Goal: Check status: Check status

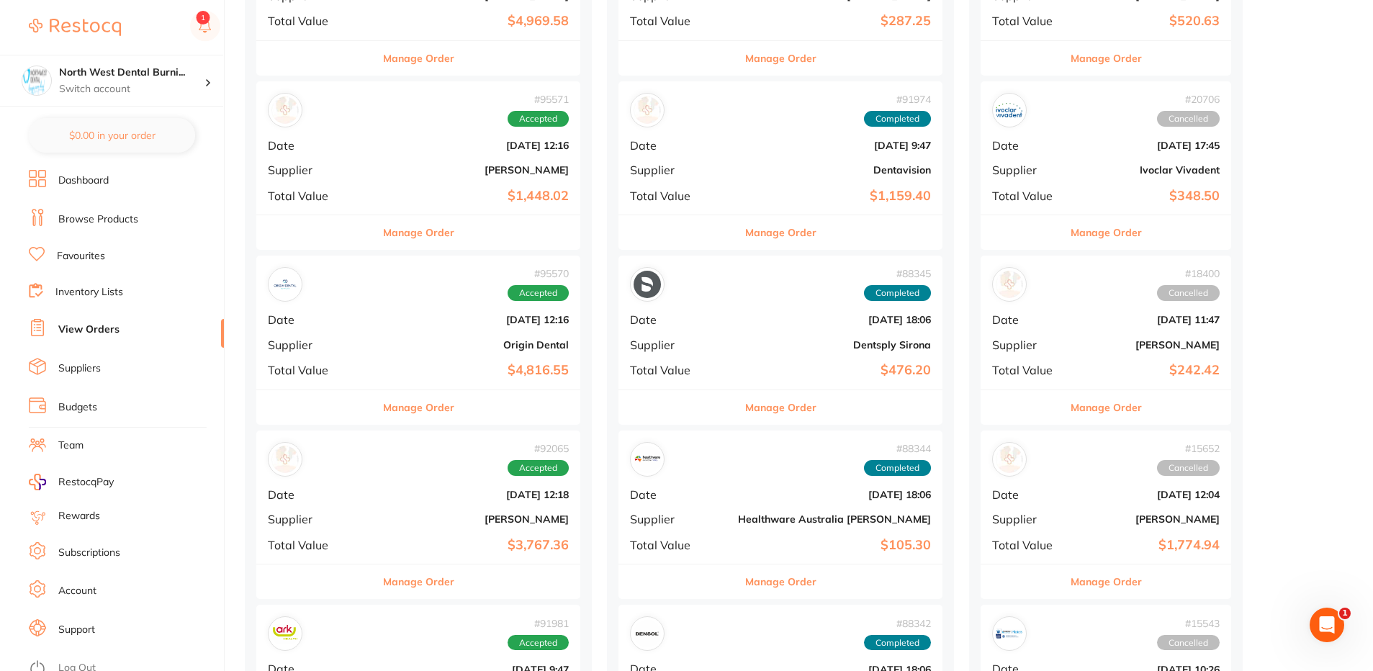
scroll to position [1112, 0]
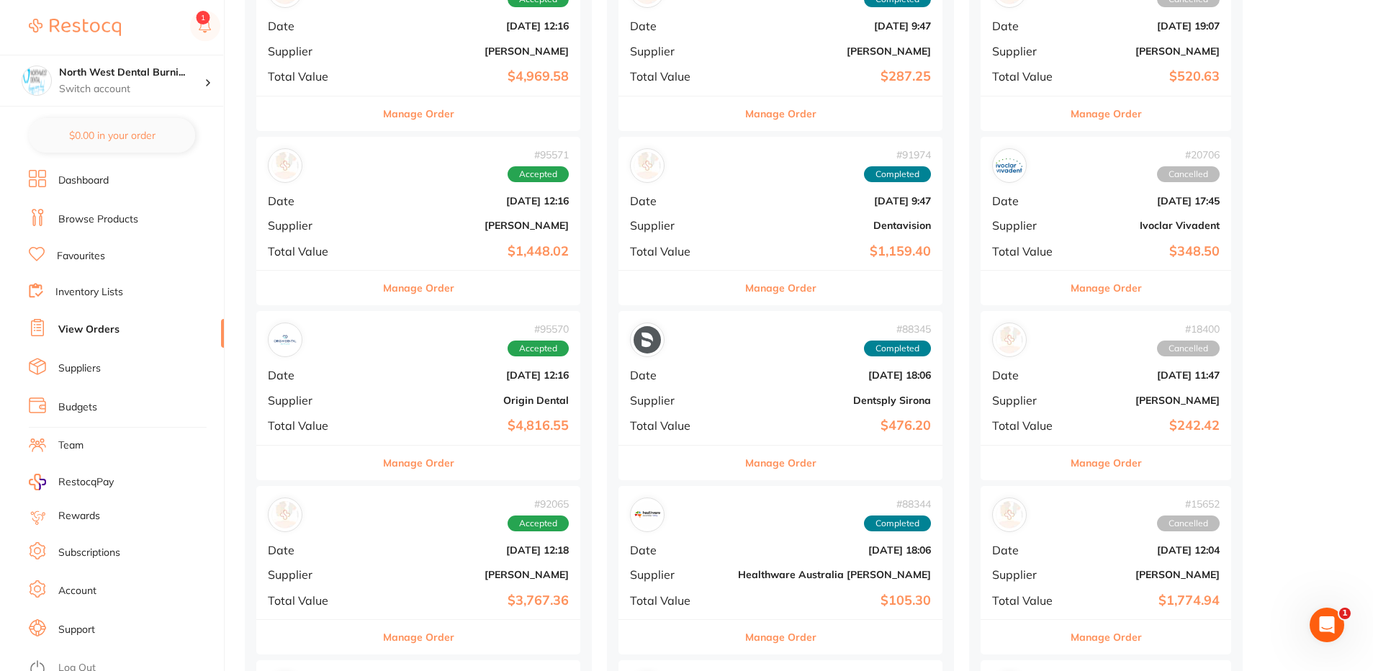
click at [389, 358] on div "# 95570 Accepted Date [DATE] 12:16 Supplier Origin Dental Total Value $4,816.55" at bounding box center [418, 377] width 324 height 133
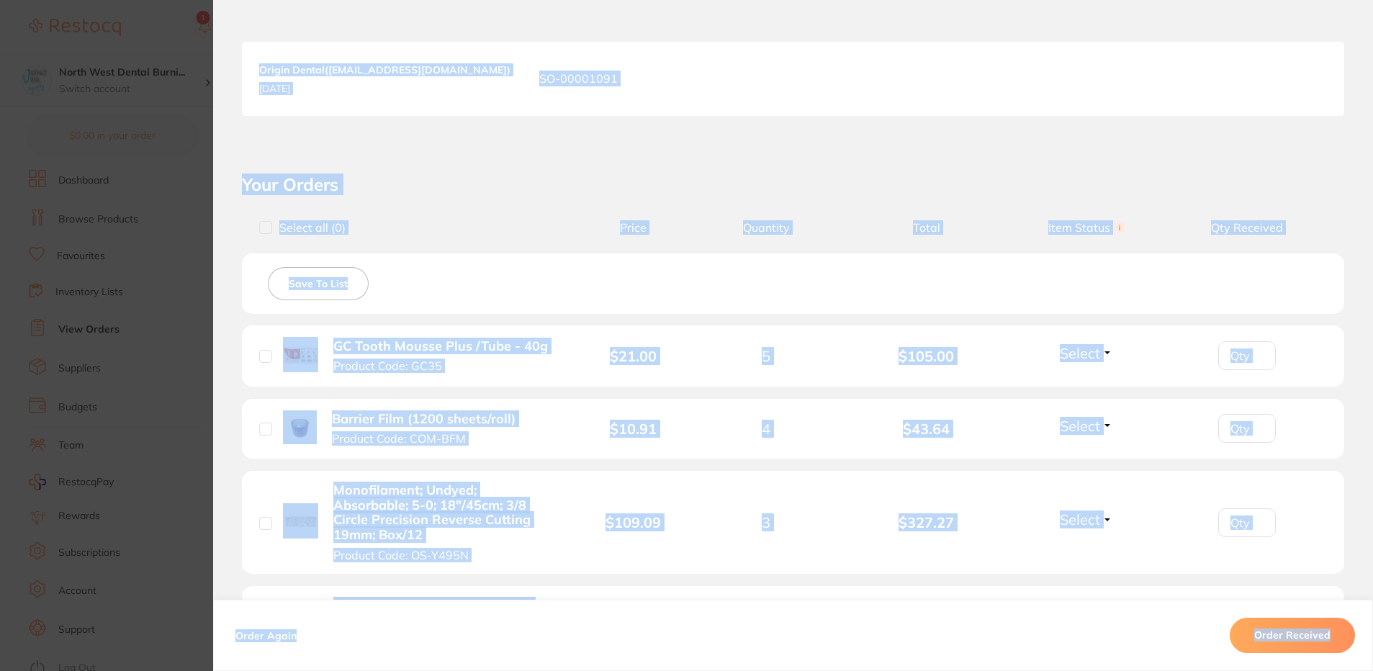
click at [613, 171] on div "Order ID: Restocq- 95570 Order Information Accepted Order Order Date [DATE] 12:…" at bounding box center [793, 350] width 1160 height 642
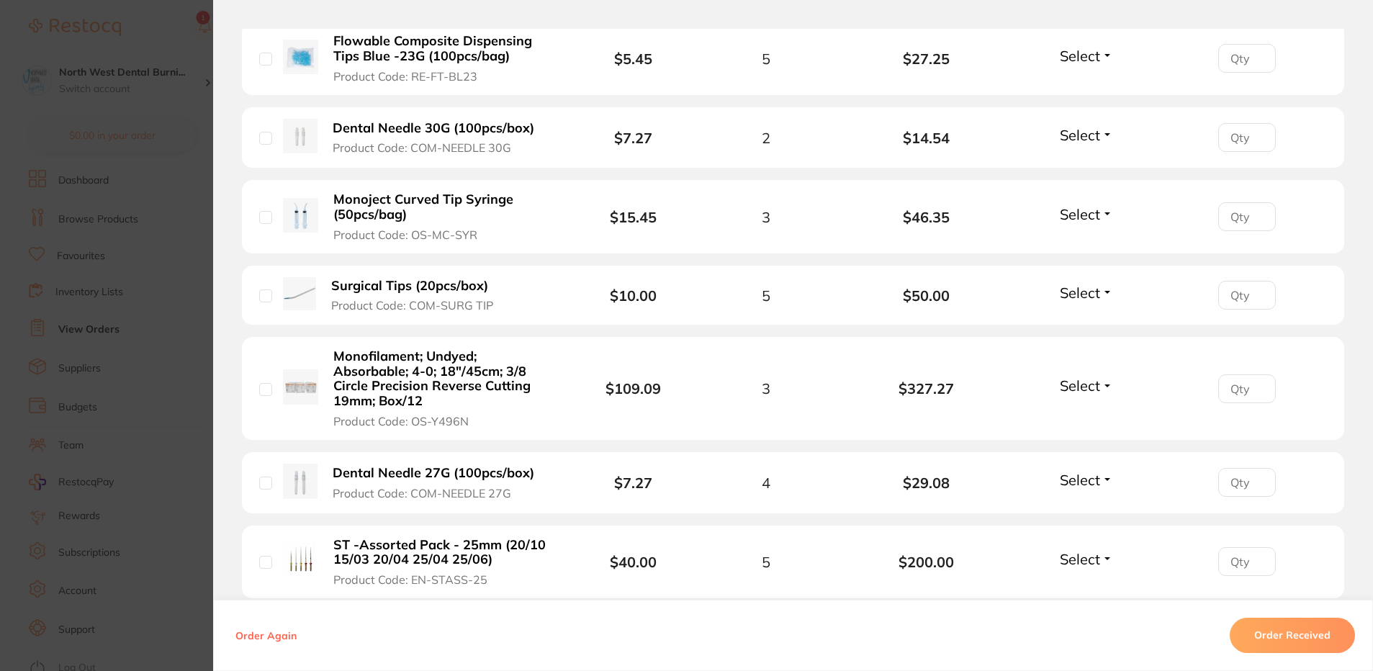
scroll to position [931, 0]
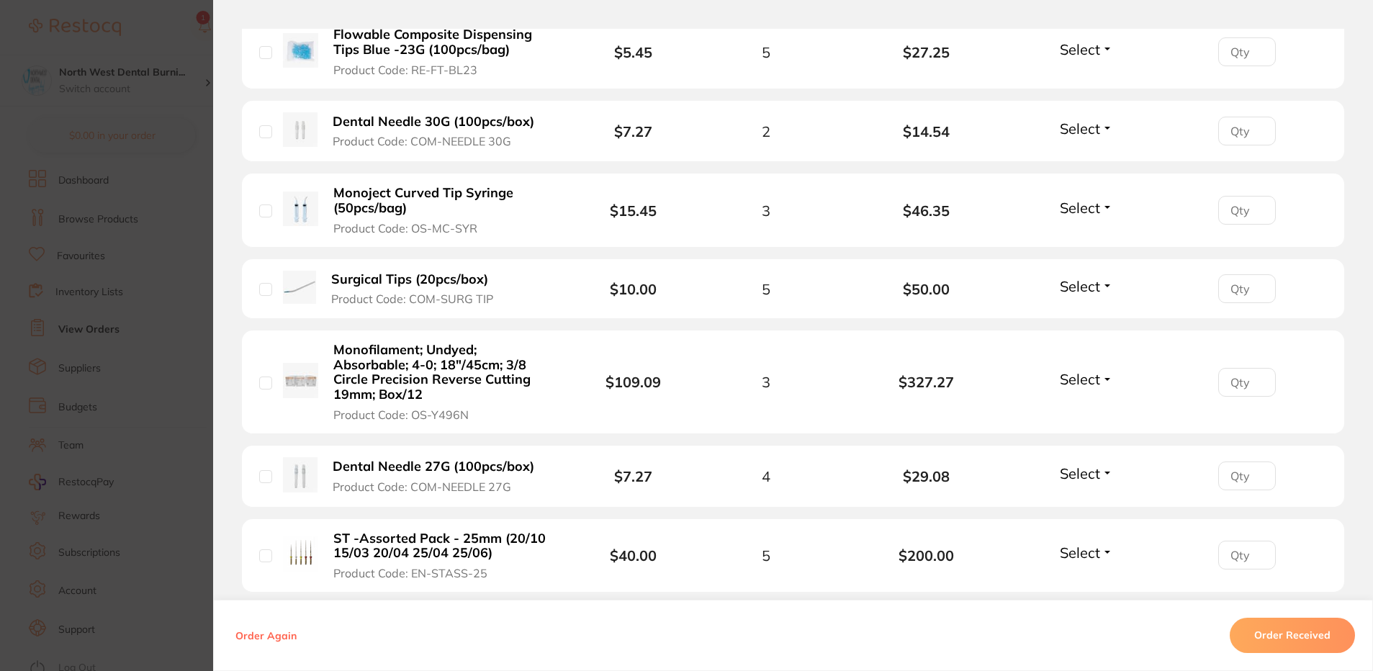
click at [143, 235] on section "Order ID: Restocq- 95570 Order Information Accepted Order Order Date [DATE] 12:…" at bounding box center [686, 335] width 1373 height 671
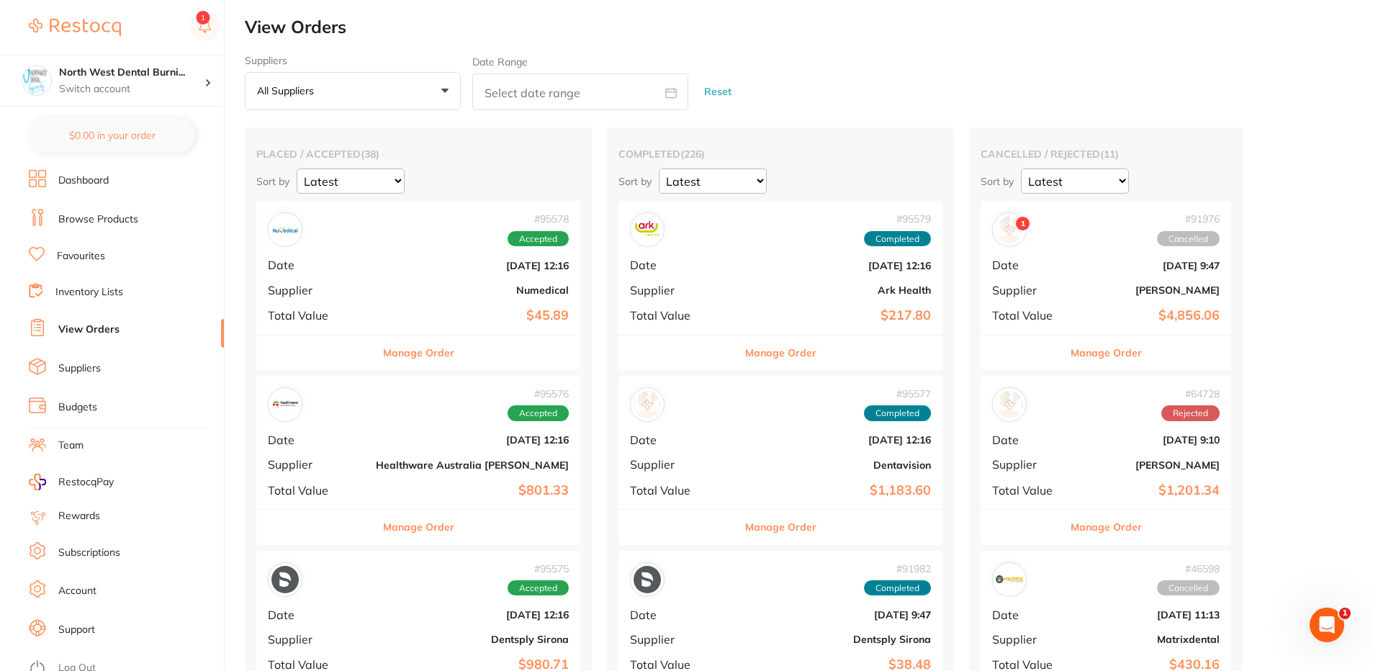
click at [423, 269] on b "[DATE] 12:16" at bounding box center [472, 266] width 193 height 12
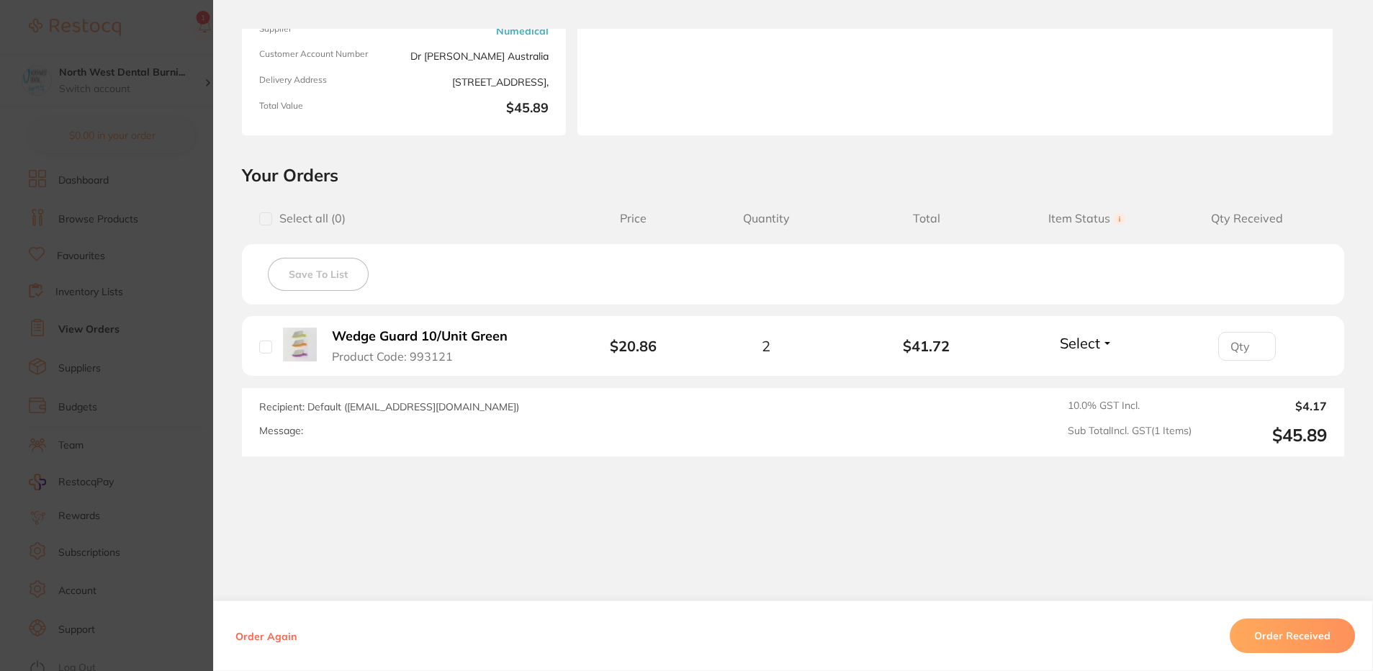
click at [159, 322] on section "Order ID: Restocq- 95578 Order Information Accepted Order Order Date [DATE] 12:…" at bounding box center [686, 335] width 1373 height 671
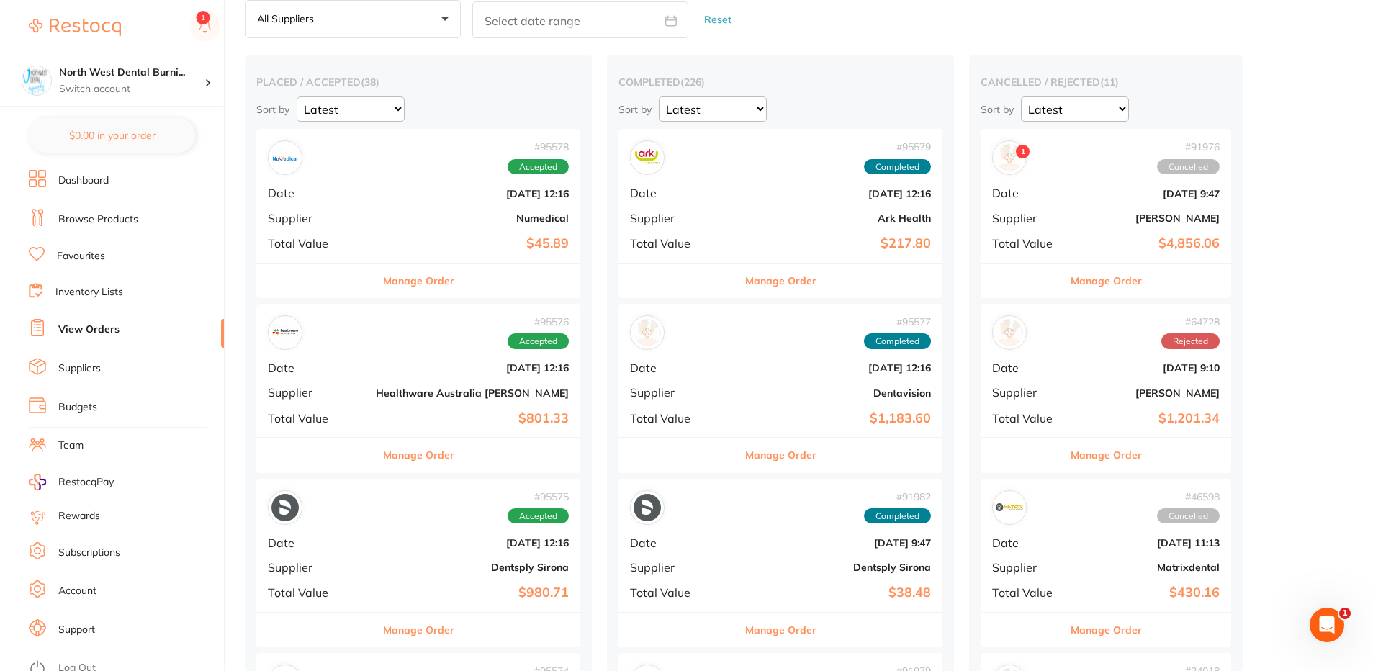
click at [418, 350] on div "# 95576 Accepted Date [DATE] 12:16 Supplier Healthware [GEOGRAPHIC_DATA] [PERSO…" at bounding box center [418, 370] width 324 height 133
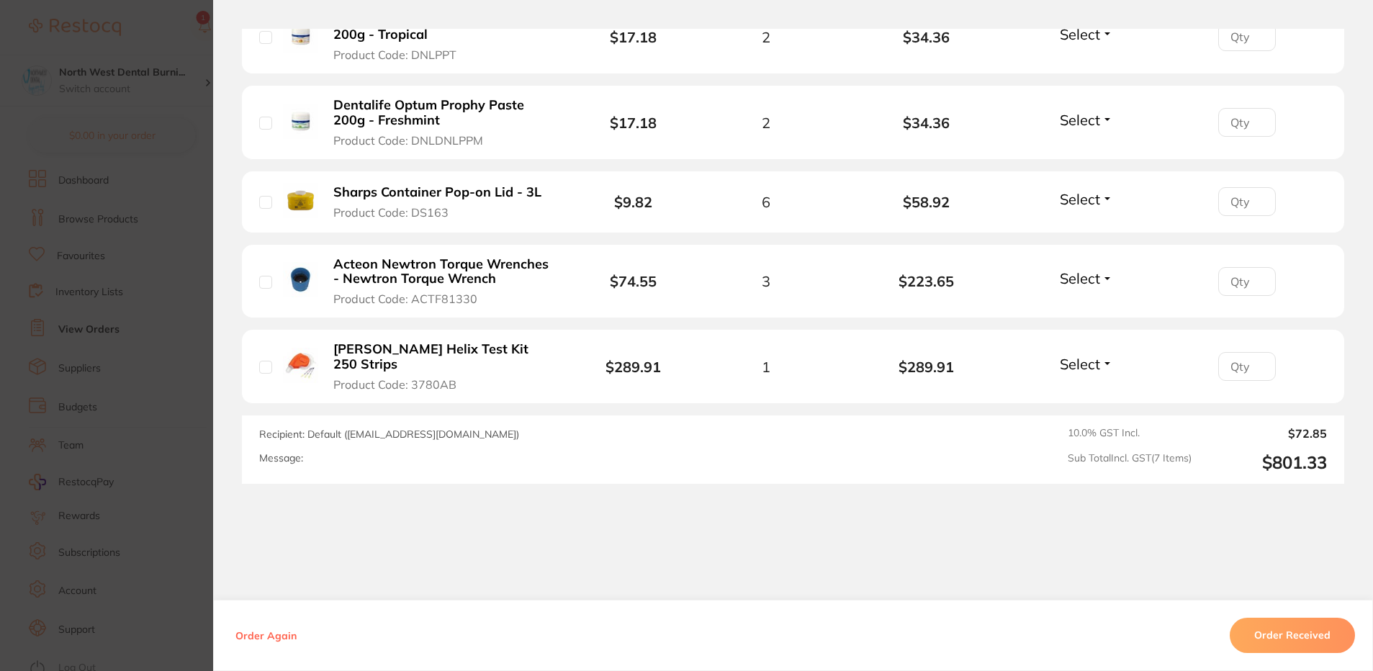
scroll to position [679, 0]
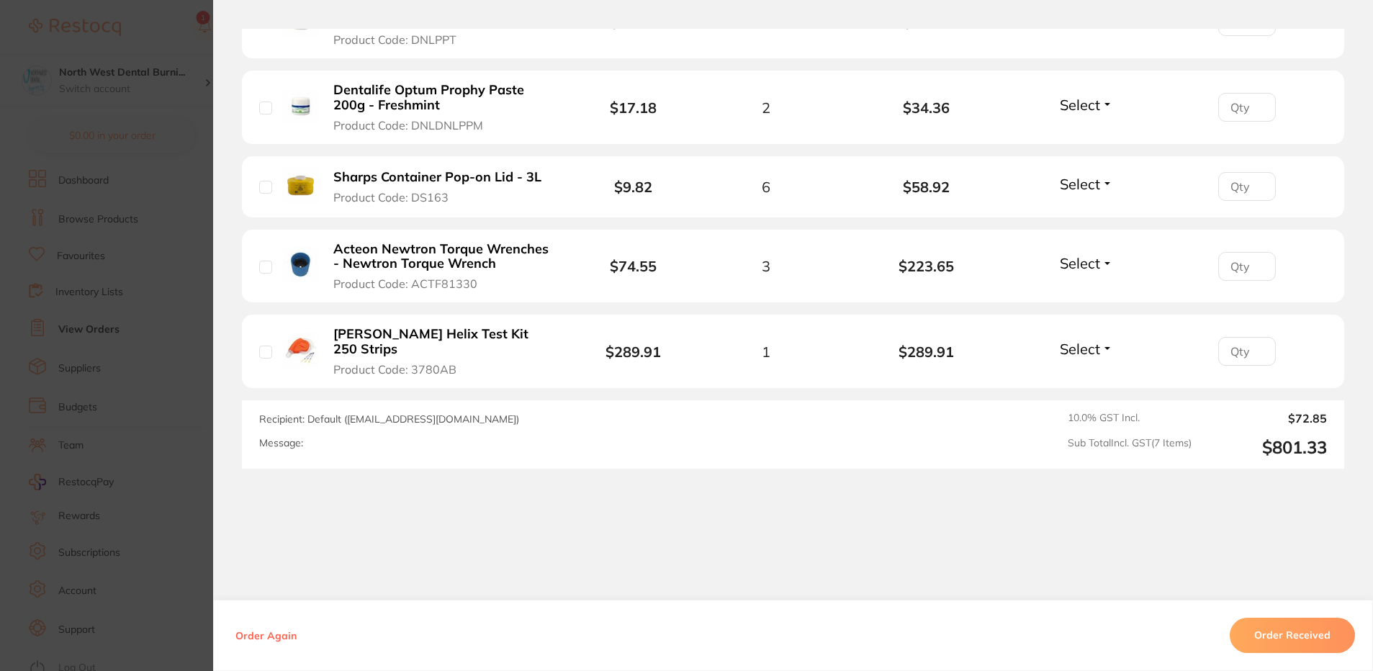
click at [130, 311] on section "Order ID: Restocq- 95576 Order Information Accepted Order Order Date [DATE] 12:…" at bounding box center [686, 335] width 1373 height 671
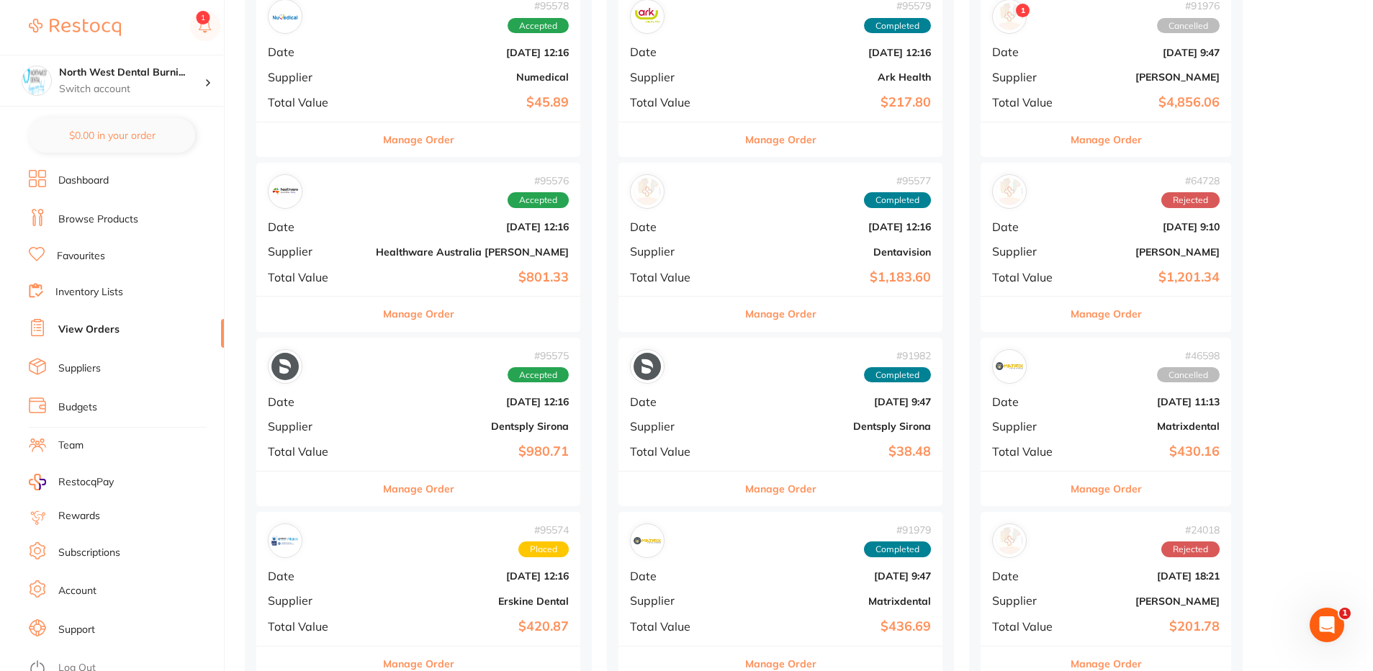
scroll to position [432, 0]
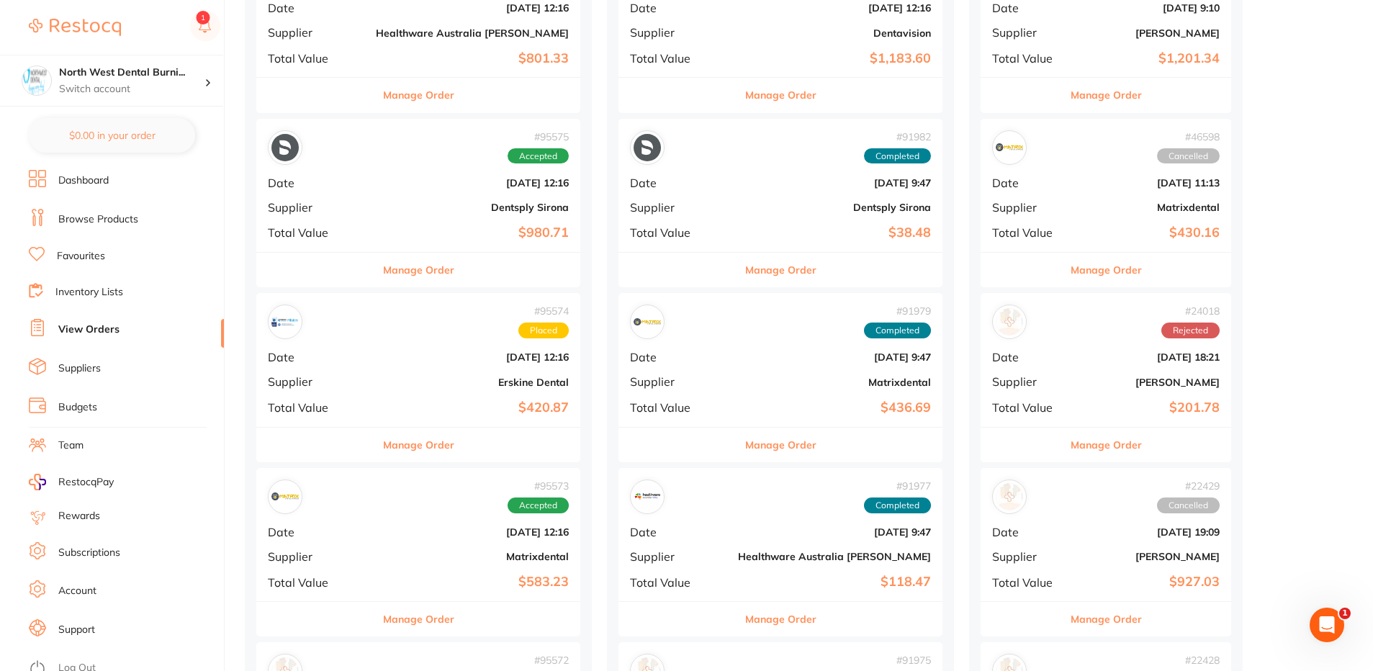
click at [377, 222] on div "# 95575 Accepted Date [DATE] 12:16 Supplier Dentsply Sirona Total Value $980.71" at bounding box center [418, 185] width 324 height 133
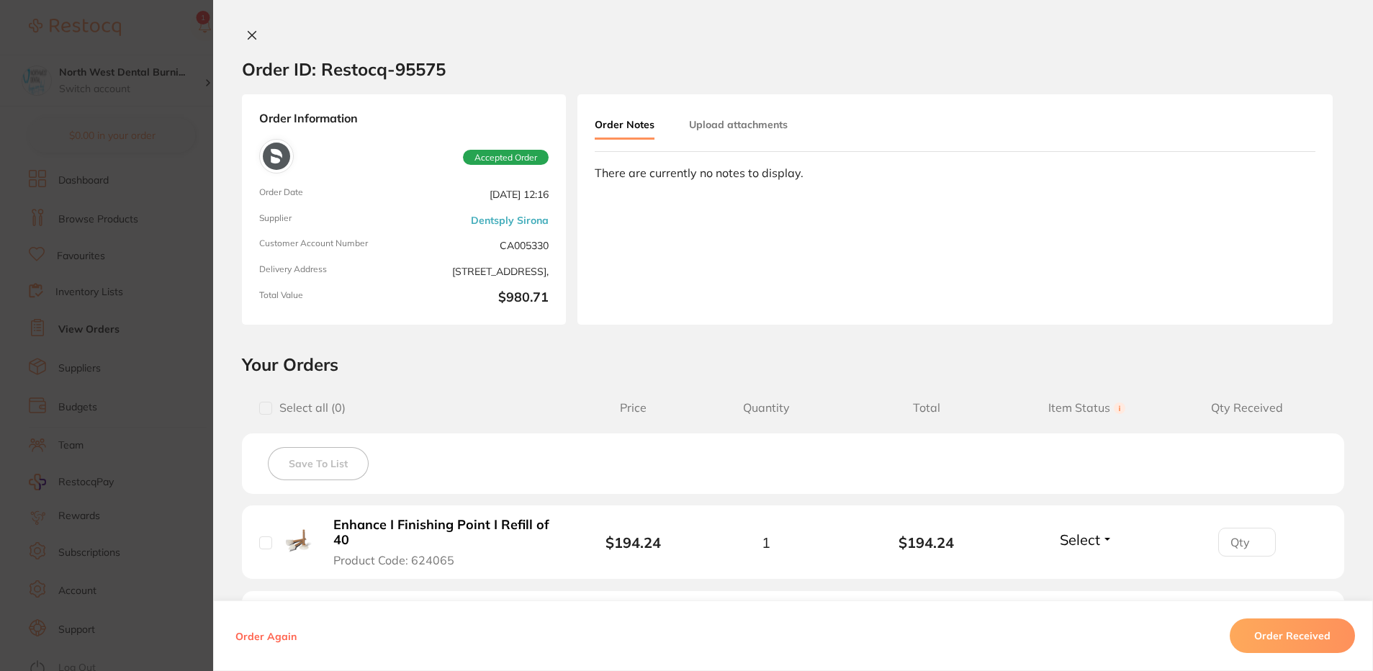
scroll to position [344, 0]
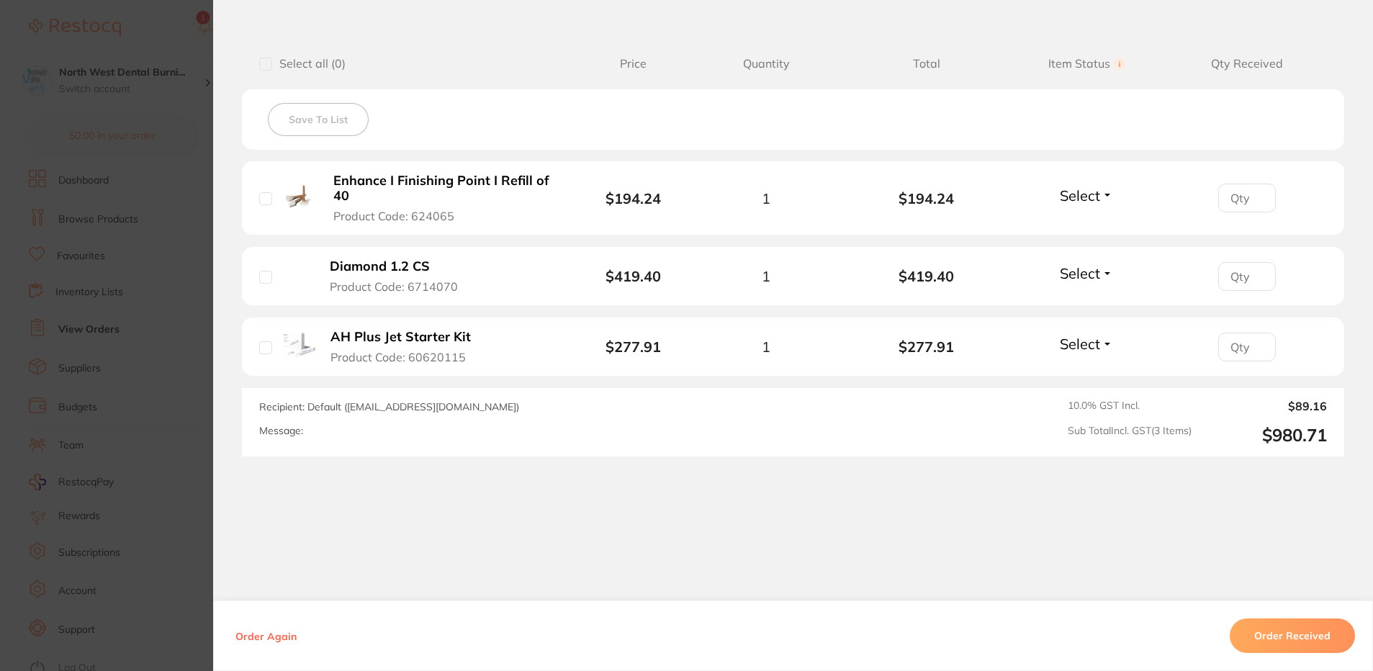
click at [122, 345] on section "Order ID: Restocq- 95575 Order Information Accepted Order Order Date [DATE] 12:…" at bounding box center [686, 335] width 1373 height 671
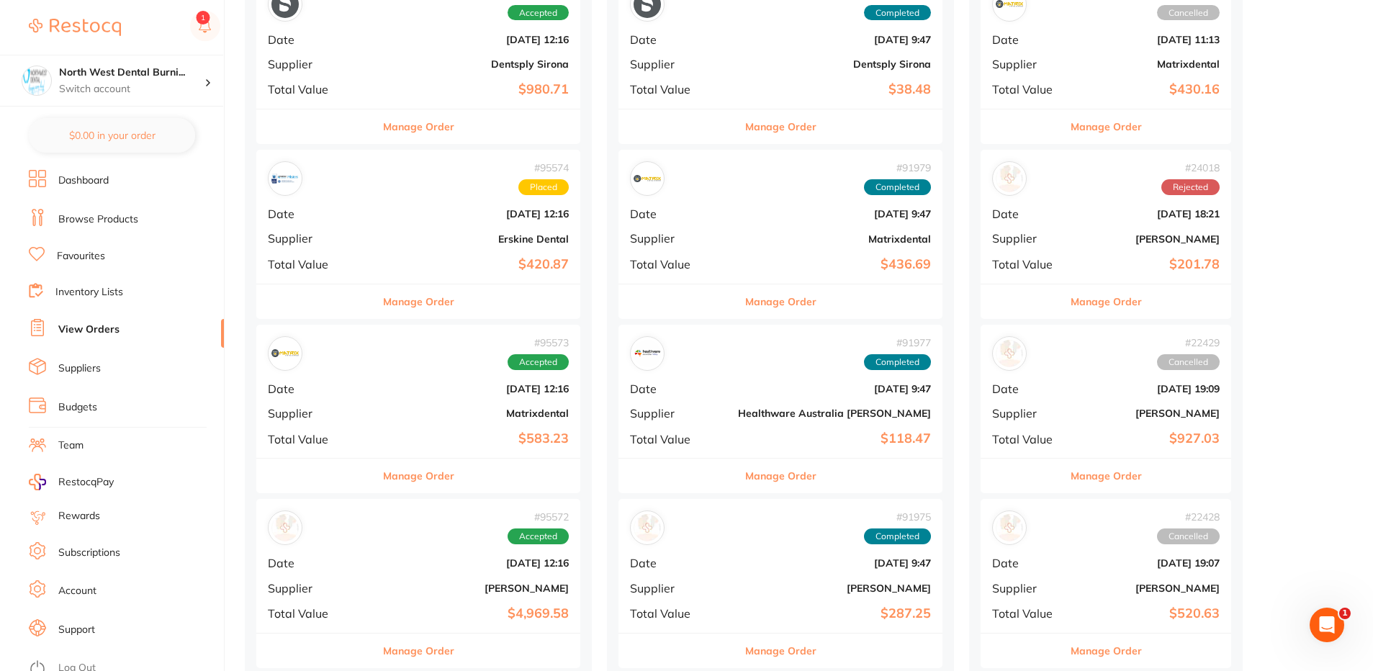
scroll to position [576, 0]
click at [392, 226] on div "# 95574 Placed Date [DATE] 12:16 Supplier [PERSON_NAME] Dental Total Value $420…" at bounding box center [418, 215] width 324 height 133
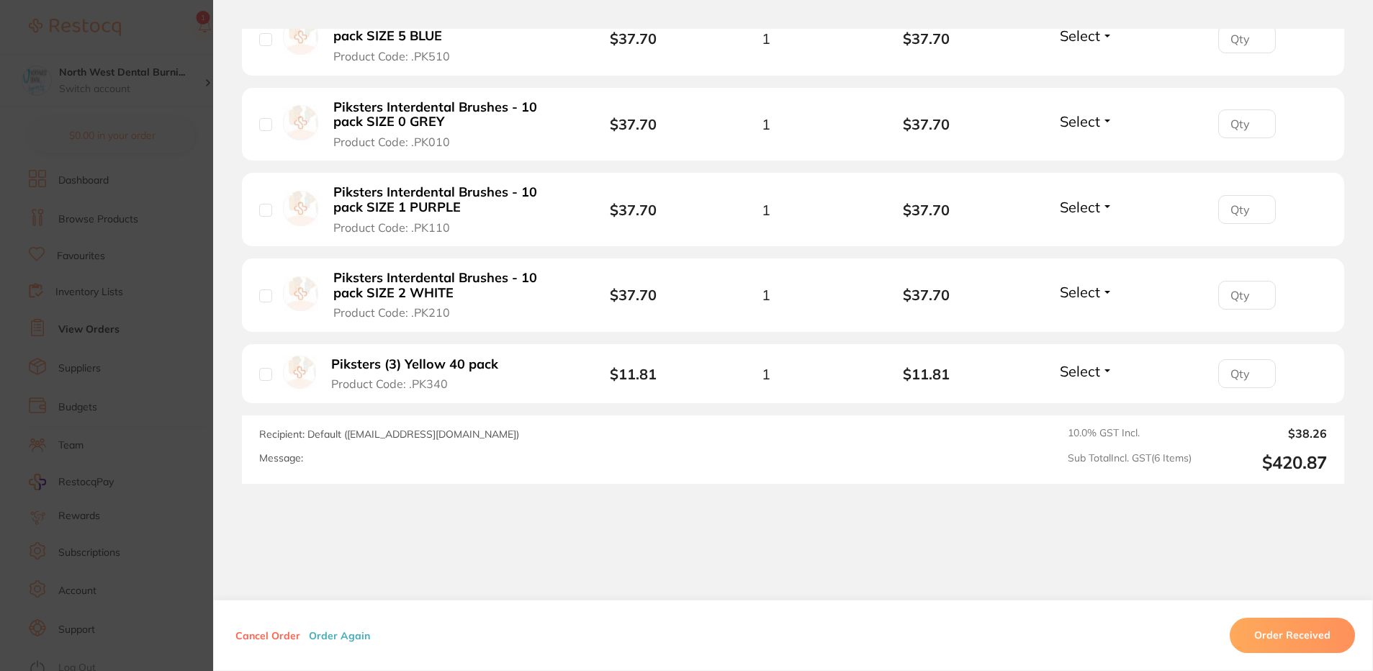
click at [82, 353] on section "Order ID: Restocq- 95574 Order Information Placed Order Order Date [DATE] 12:16…" at bounding box center [686, 335] width 1373 height 671
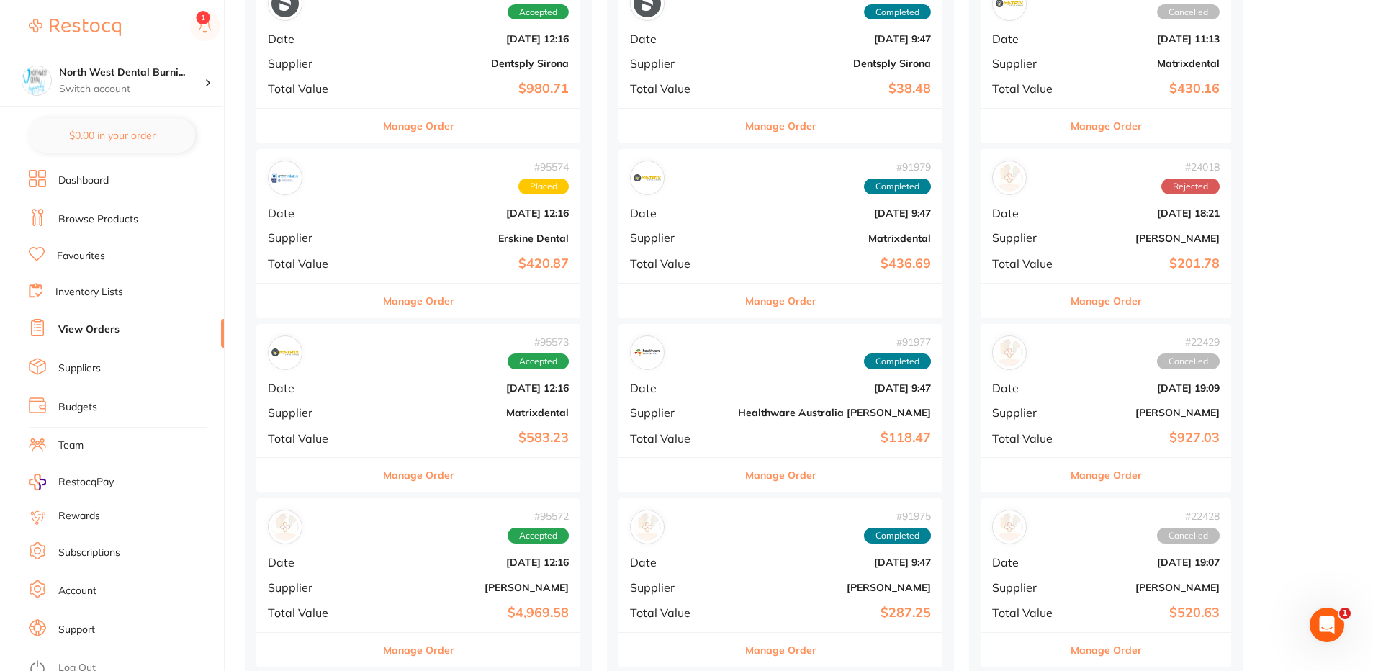
scroll to position [720, 0]
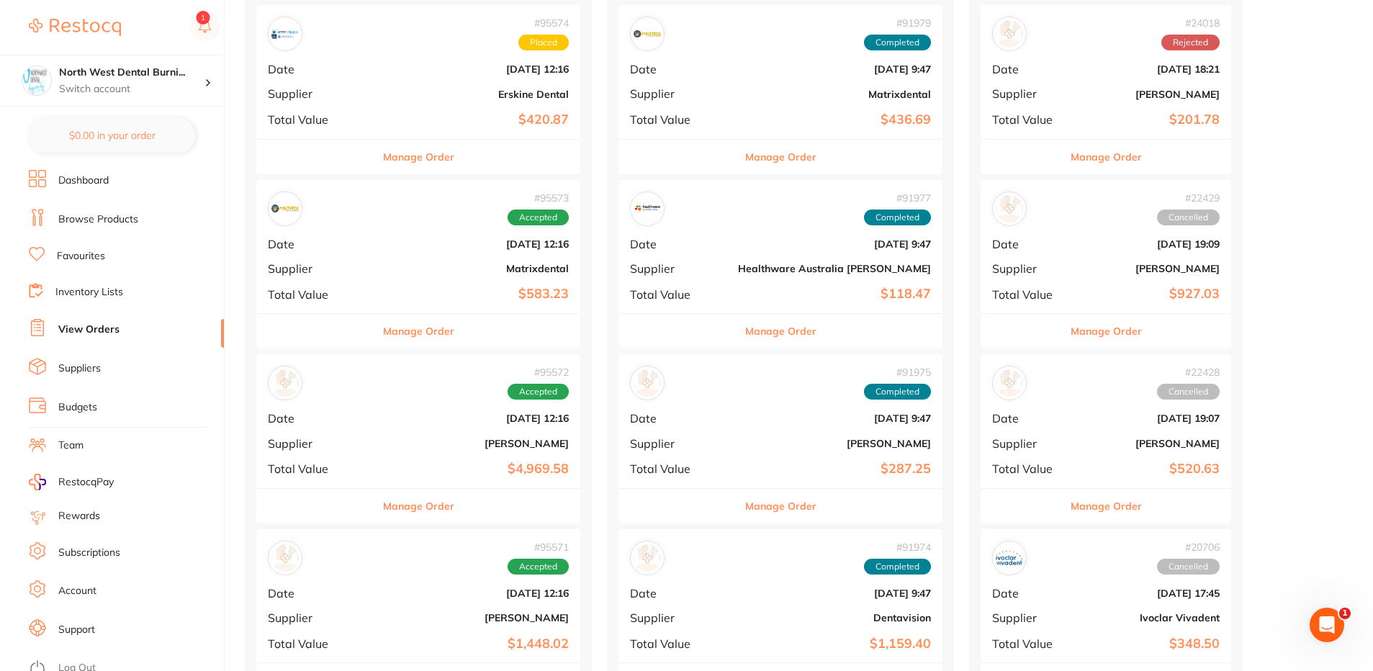
click at [386, 228] on div "# 95573 Accepted Date [DATE] 12:16 Supplier Matrixdental Total Value $583.23" at bounding box center [418, 246] width 324 height 133
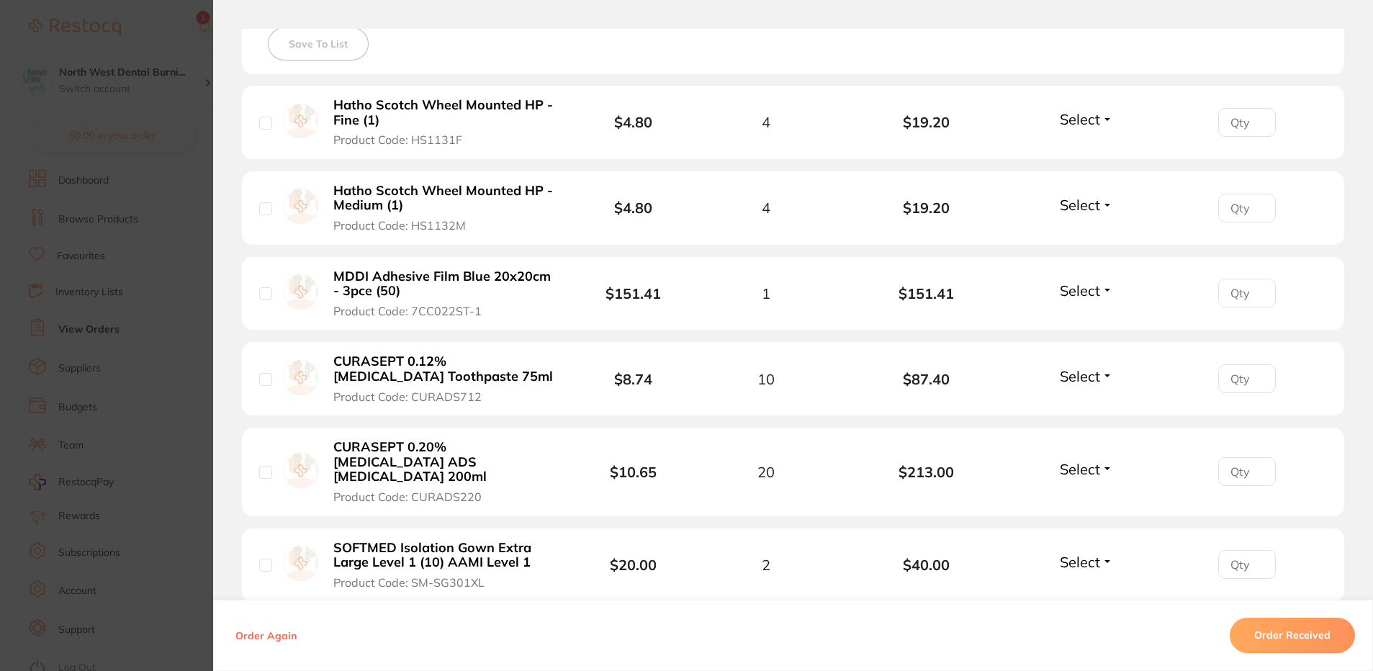
scroll to position [576, 0]
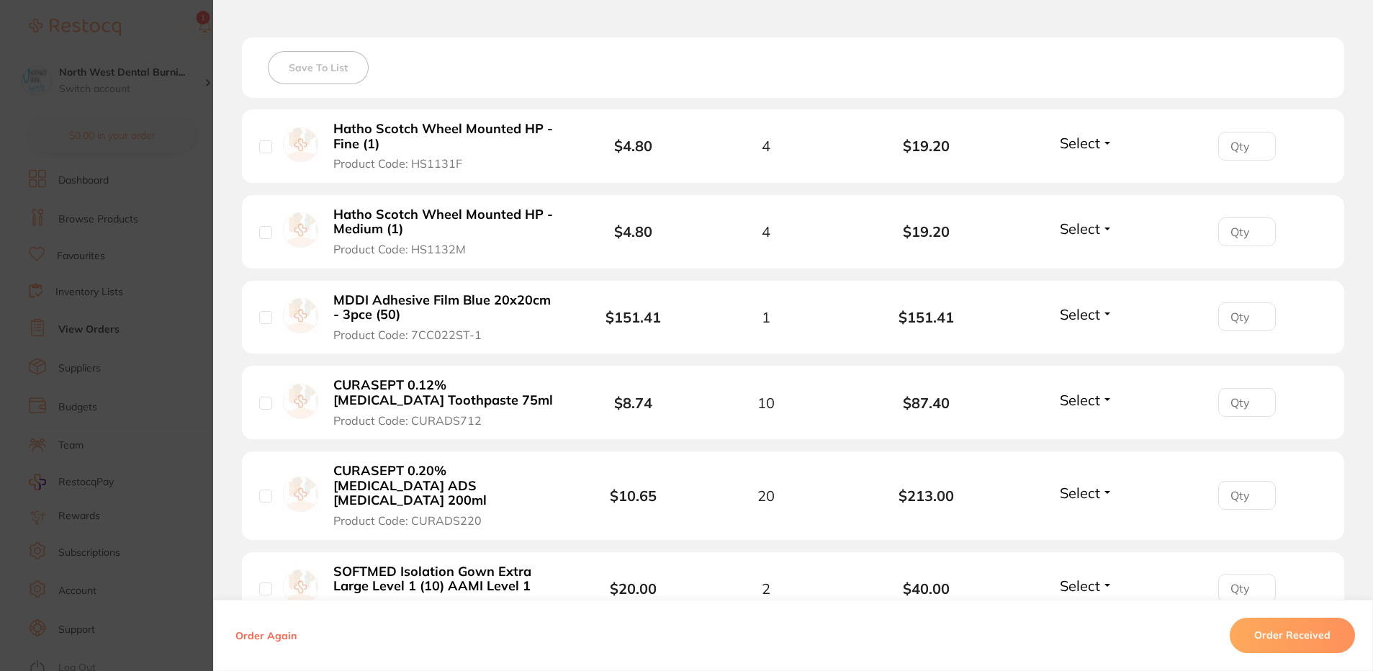
click at [109, 333] on section "Order ID: Restocq- 95573 Order Information Accepted Order Order Date [DATE] 12:…" at bounding box center [686, 335] width 1373 height 671
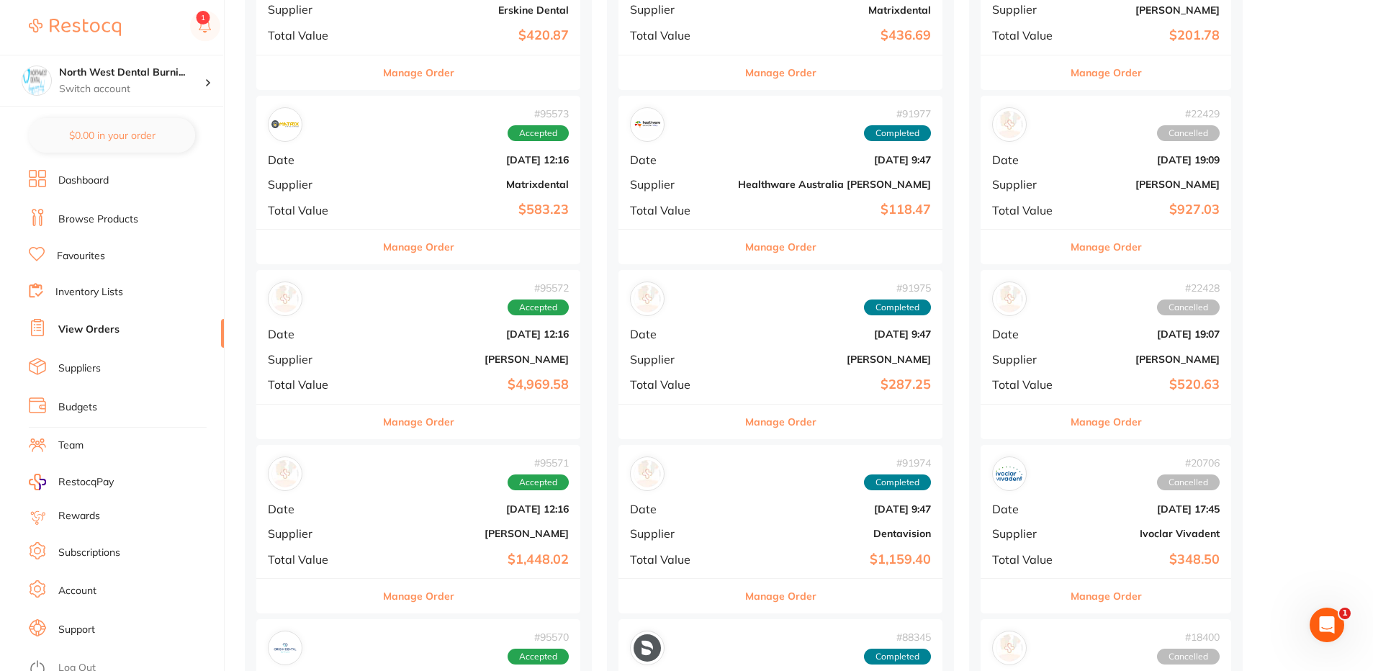
scroll to position [936, 0]
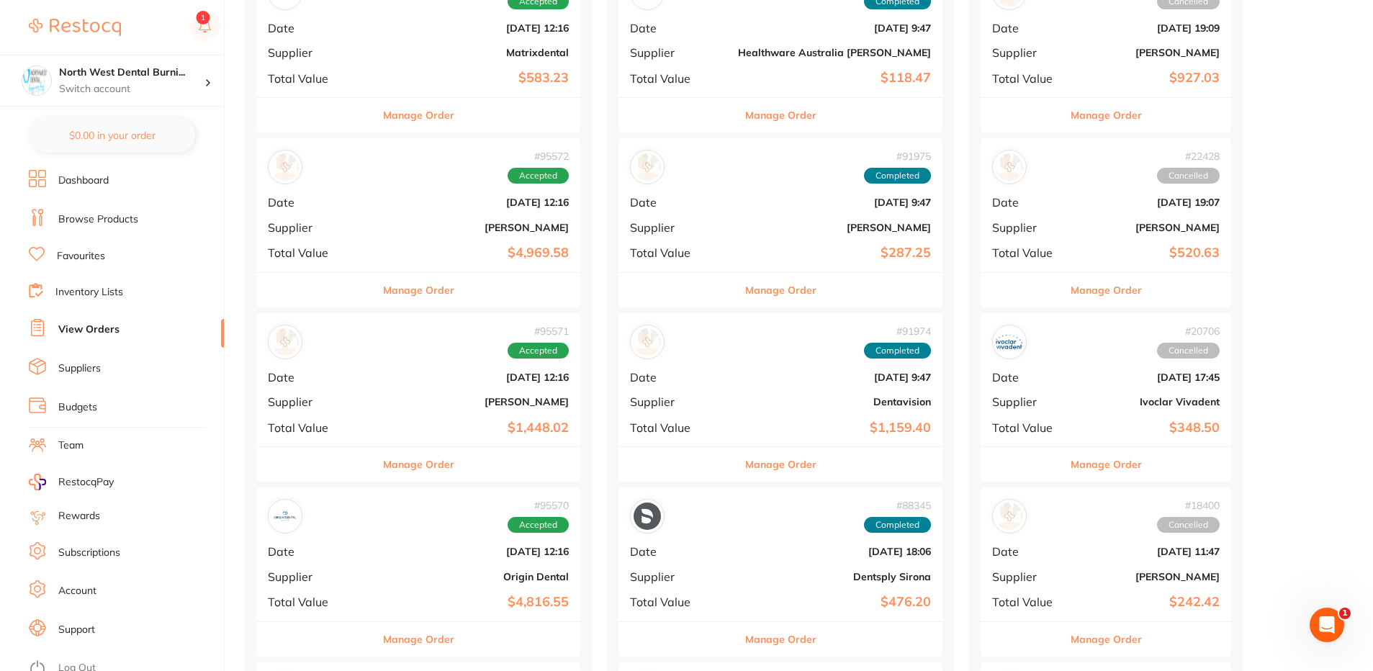
click at [376, 218] on div "# 95572 Accepted Date [DATE] 12:16 Supplier [PERSON_NAME] Total Value $4,969.58" at bounding box center [418, 204] width 324 height 133
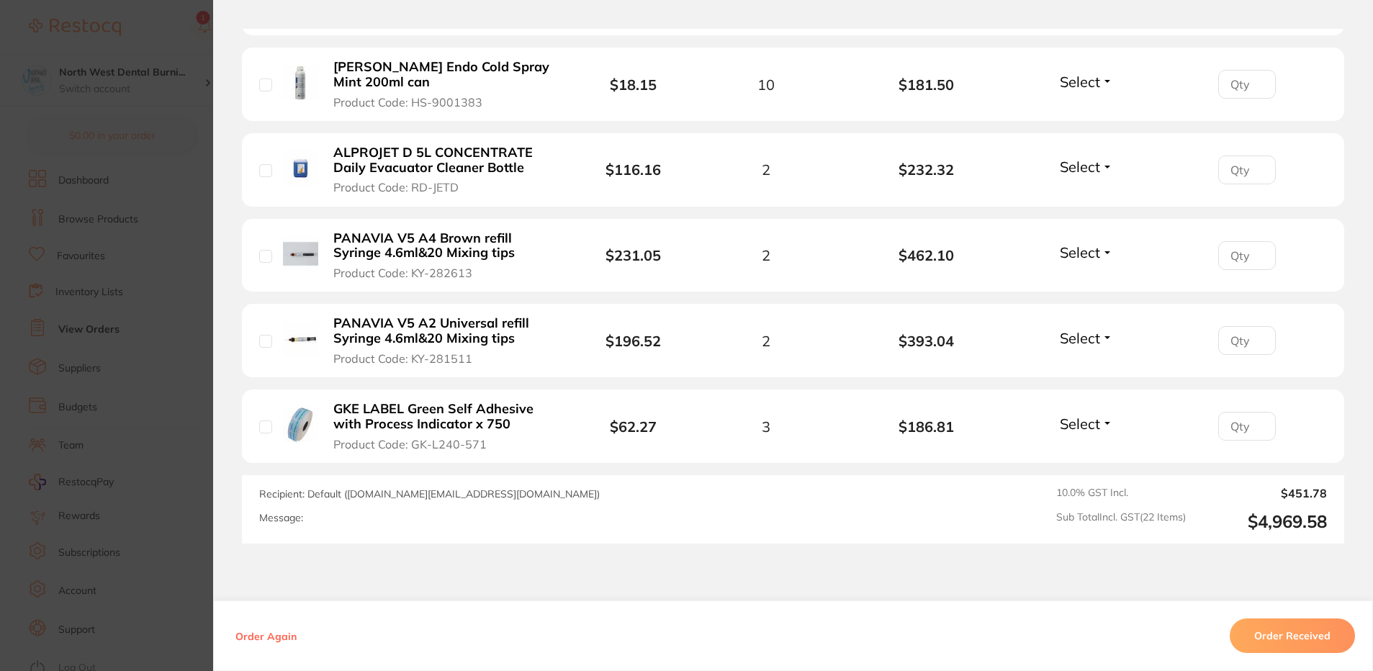
scroll to position [1986, 0]
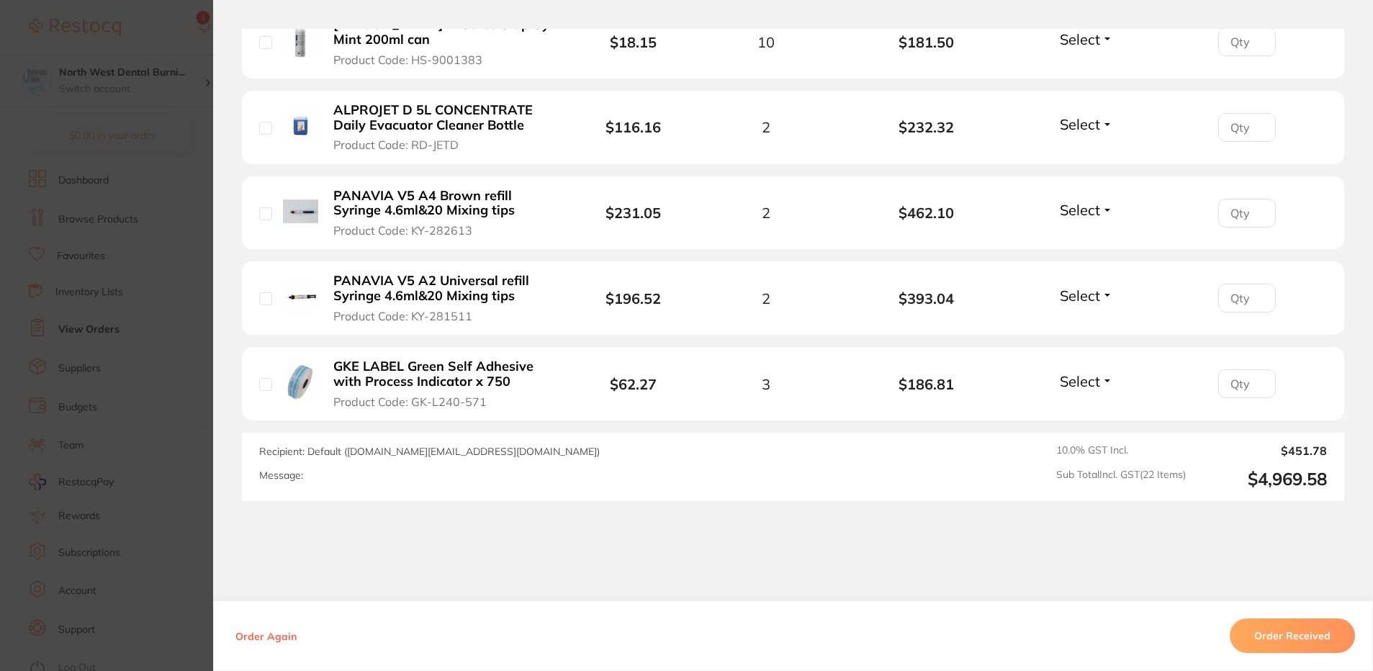
click at [142, 342] on section "Order ID: Restocq- 95572 Order Information Accepted Order Order Date [DATE] 12:…" at bounding box center [686, 335] width 1373 height 671
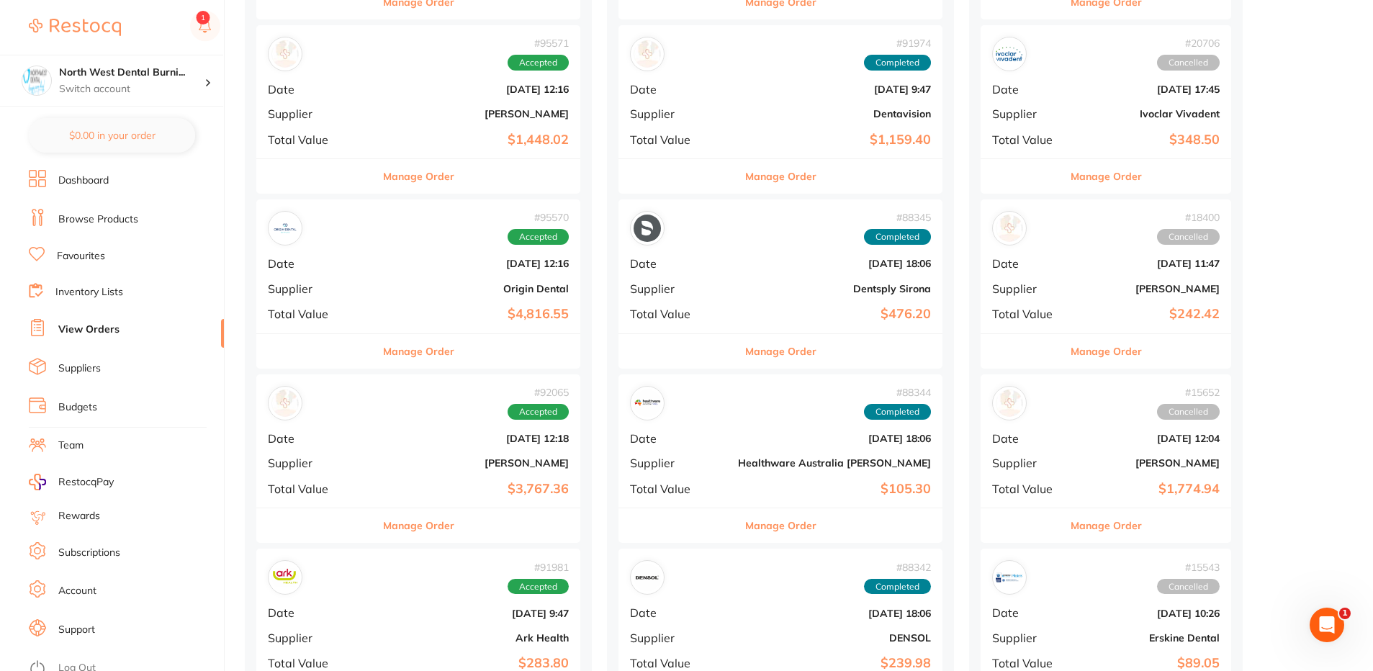
click at [382, 288] on b "Origin Dental" at bounding box center [472, 289] width 193 height 12
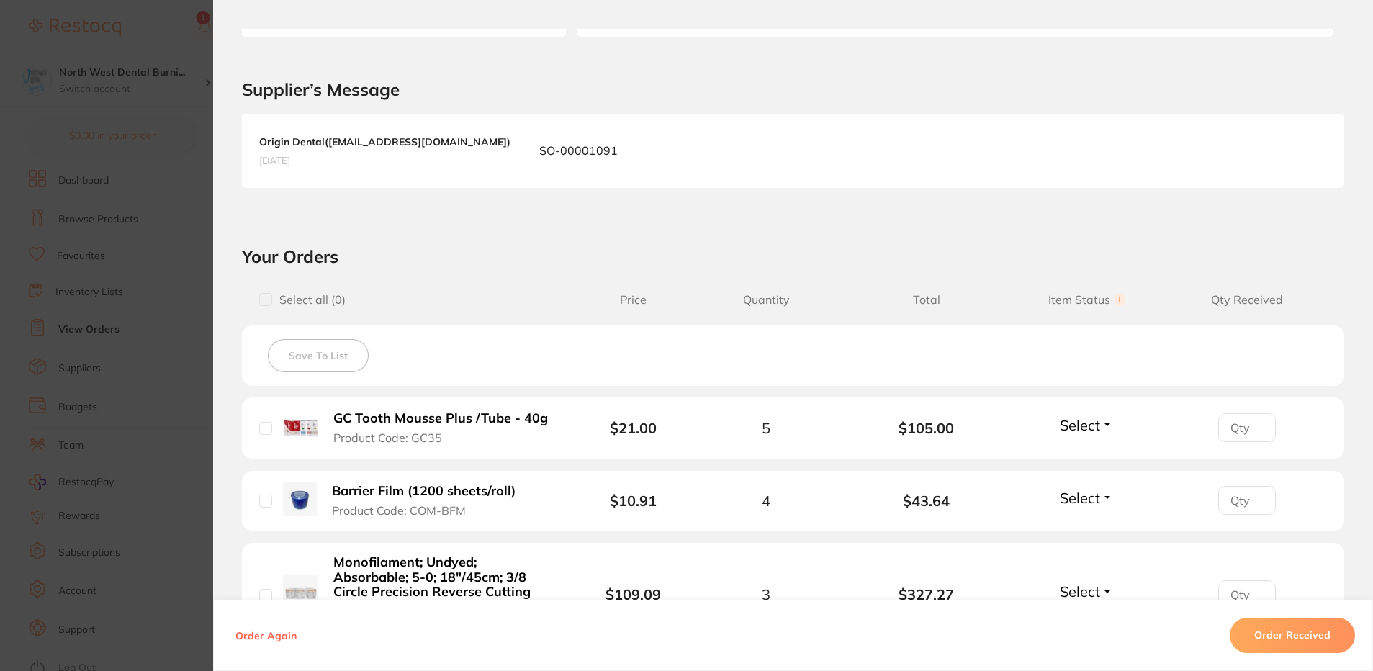
click at [191, 293] on section "Order ID: Restocq- 95570 Order Information Accepted Order Order Date [DATE] 12:…" at bounding box center [686, 335] width 1373 height 671
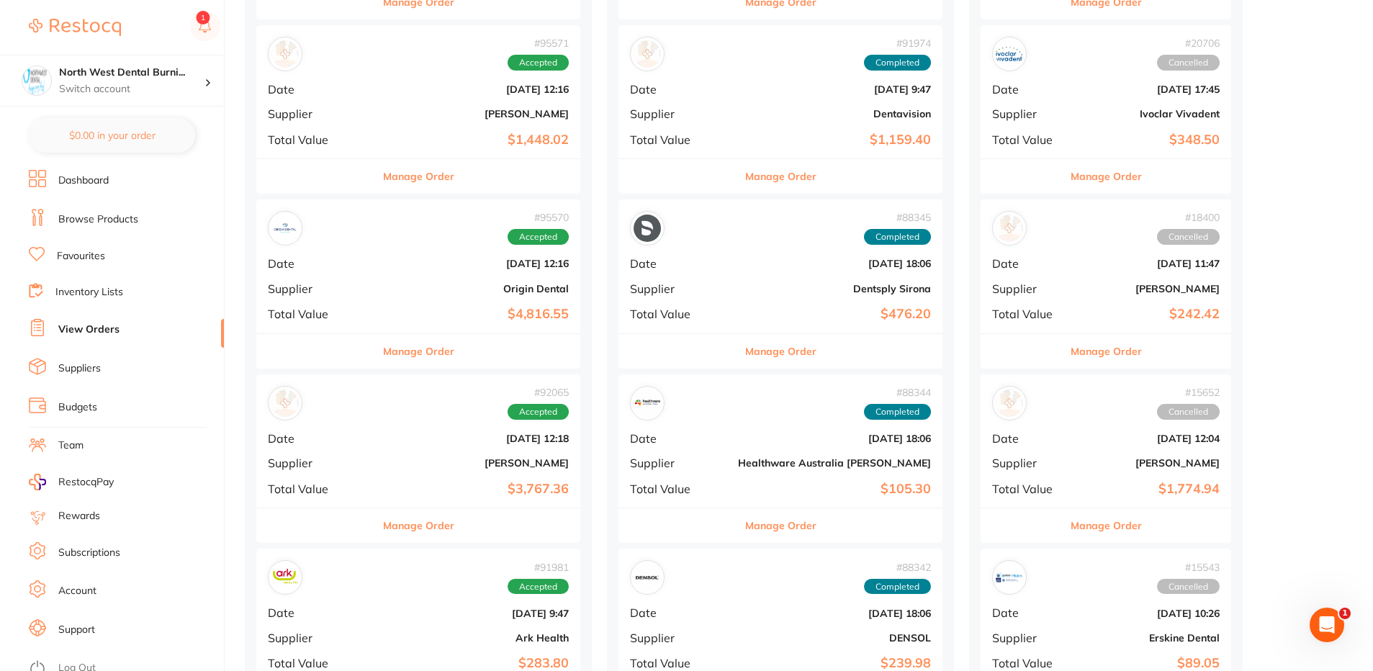
click at [398, 110] on b "[PERSON_NAME]" at bounding box center [472, 114] width 193 height 12
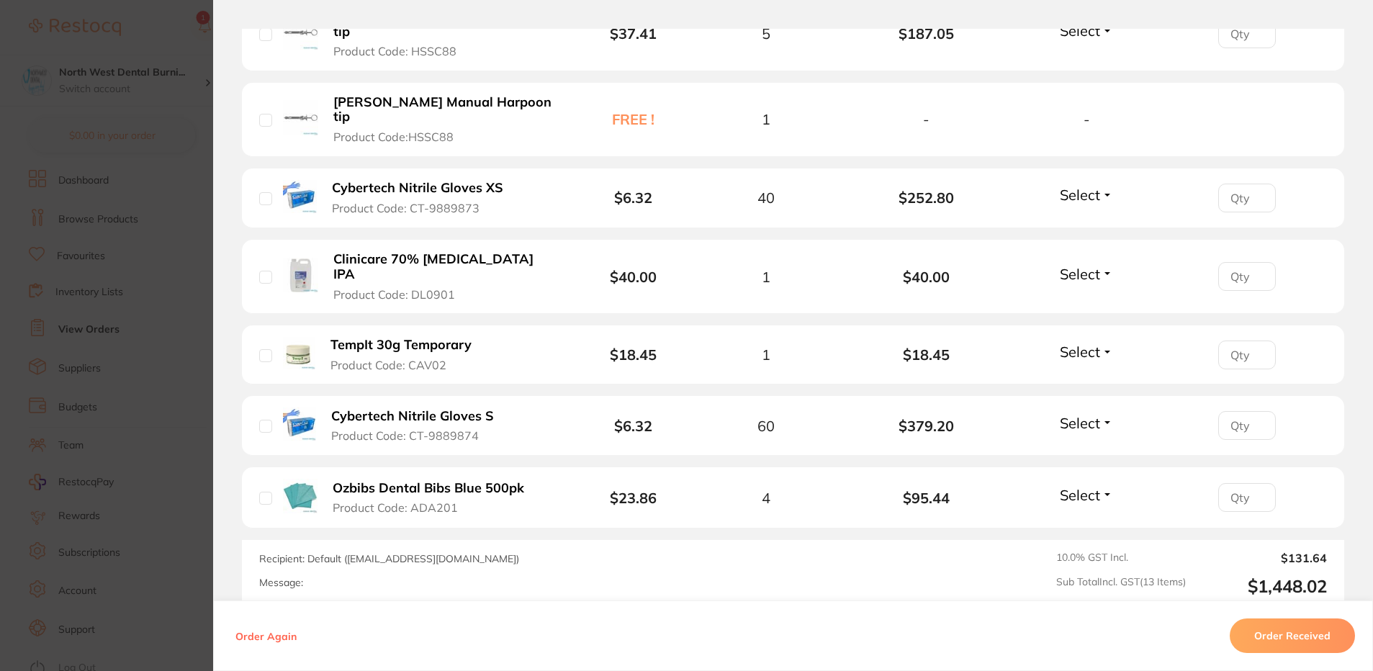
click at [63, 515] on section "Order ID: Restocq- 95571 Order Information Accepted Order Order Date [DATE] 12:…" at bounding box center [686, 335] width 1373 height 671
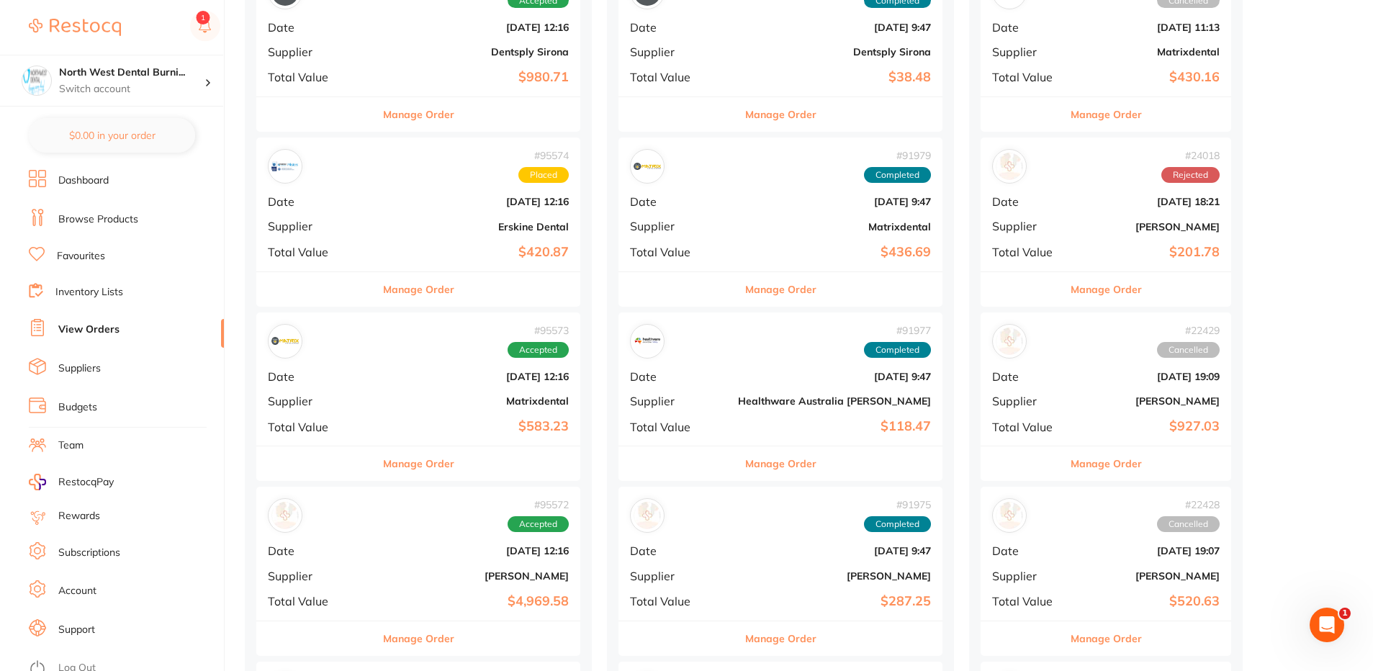
scroll to position [576, 0]
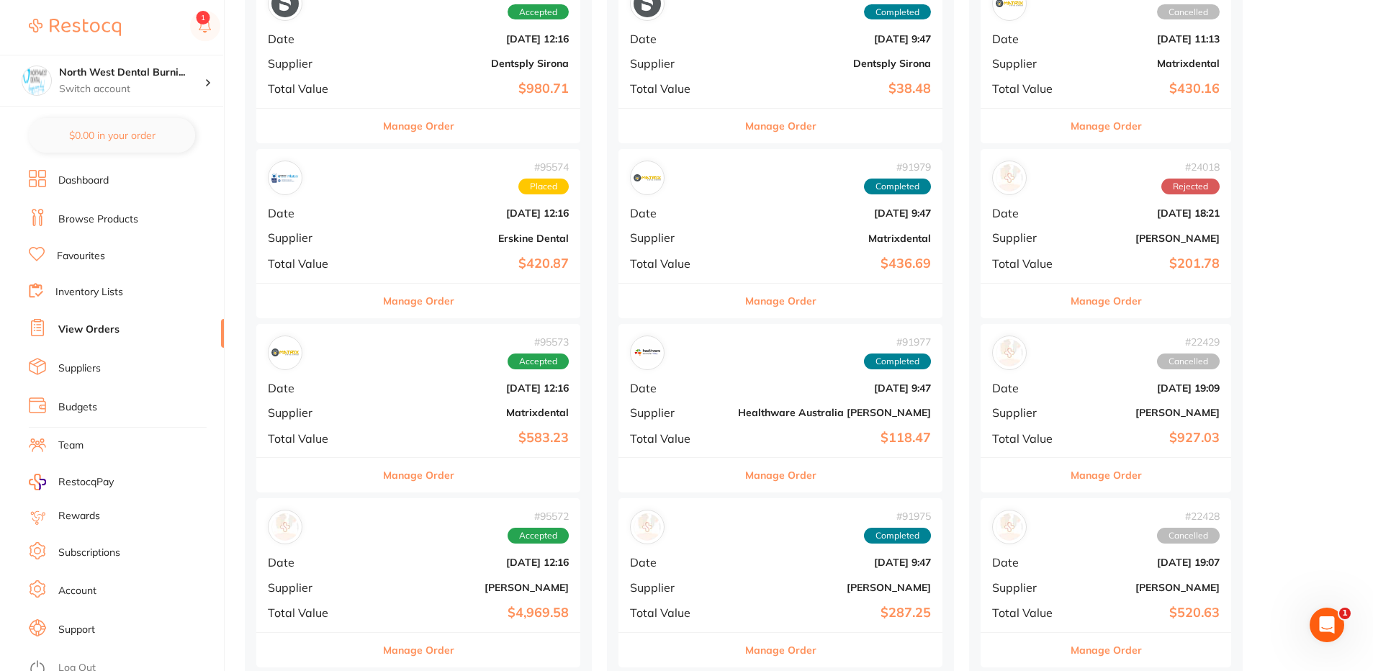
click at [423, 215] on b "[DATE] 12:16" at bounding box center [472, 213] width 193 height 12
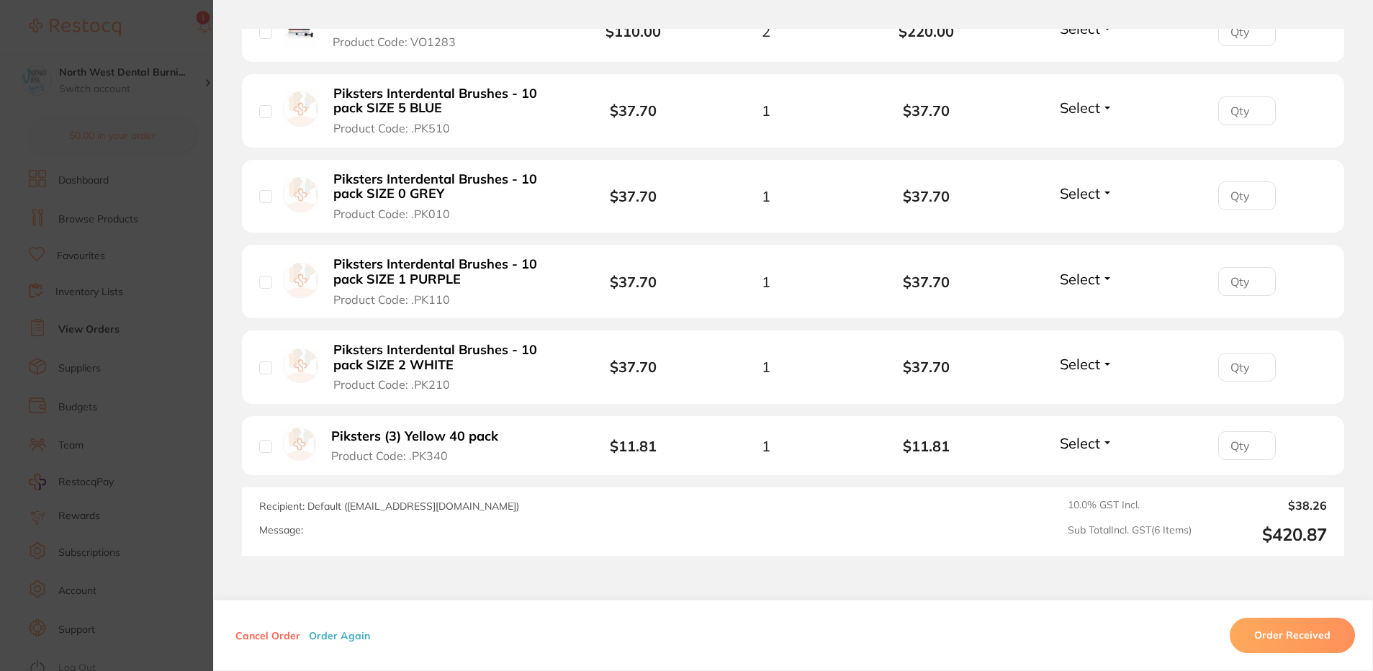
scroll to position [432, 0]
